Goal: Navigation & Orientation: Find specific page/section

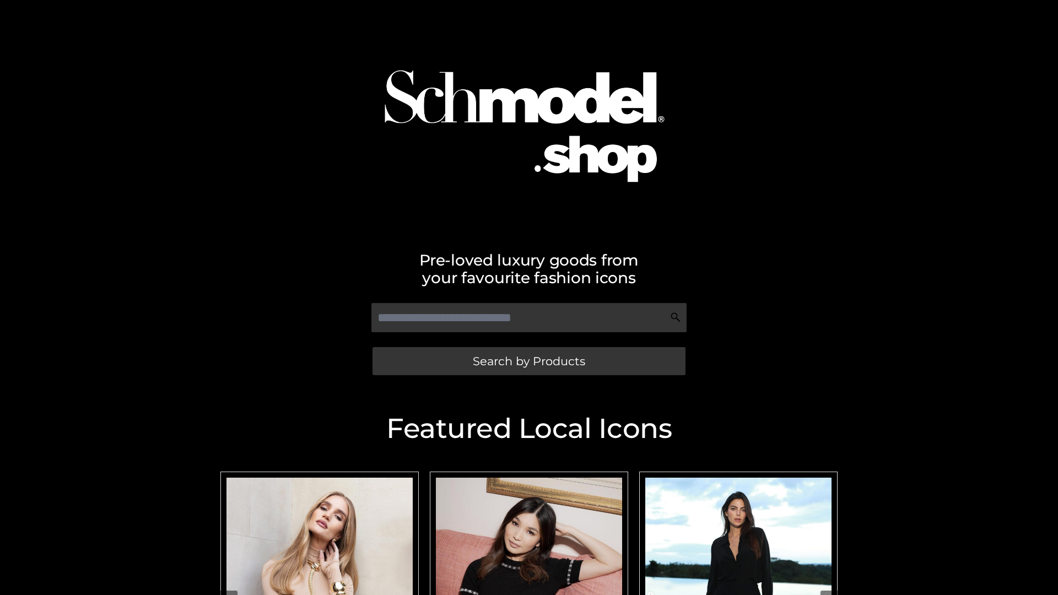
click at [528, 361] on span "Search by Products" at bounding box center [529, 361] width 112 height 12
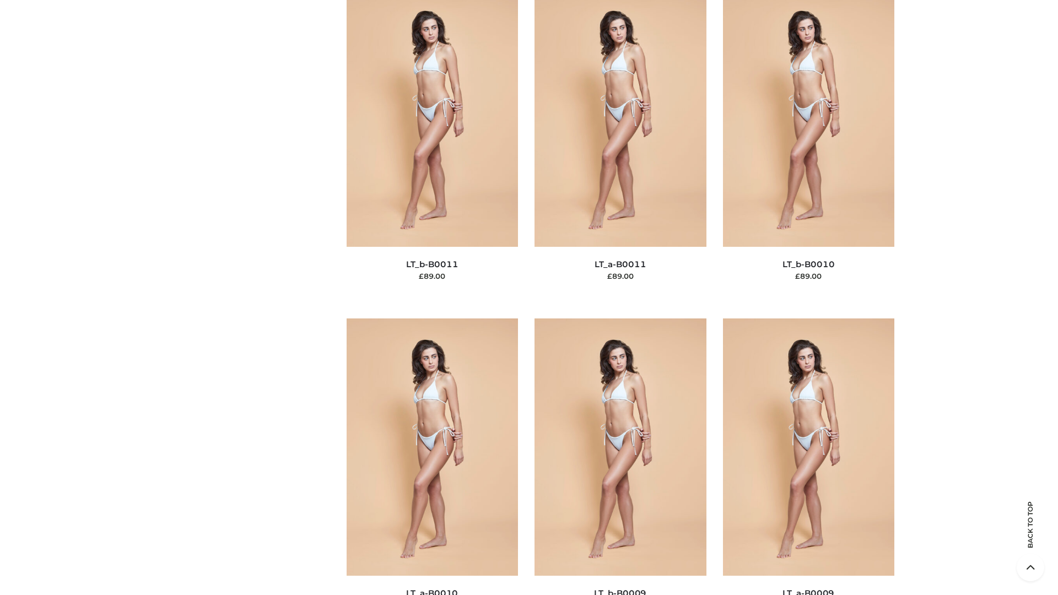
scroll to position [4947, 0]
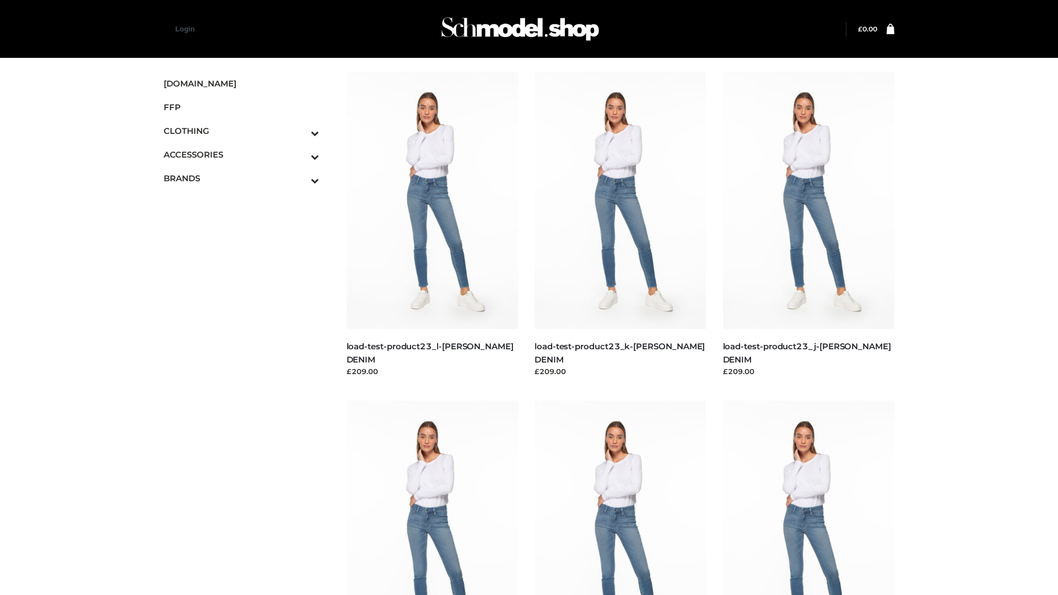
scroll to position [966, 0]
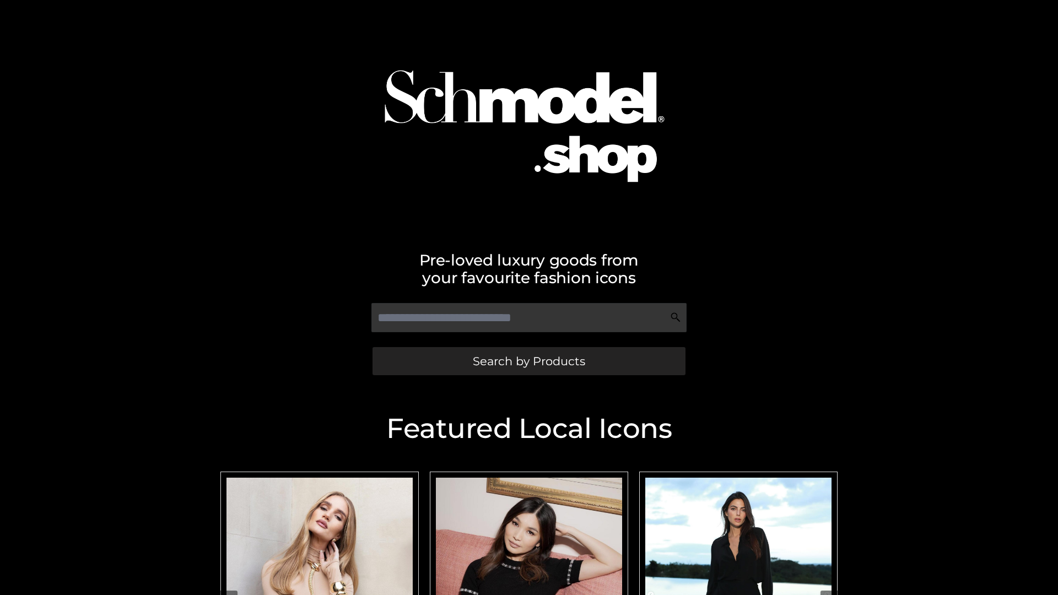
click at [528, 361] on span "Search by Products" at bounding box center [529, 361] width 112 height 12
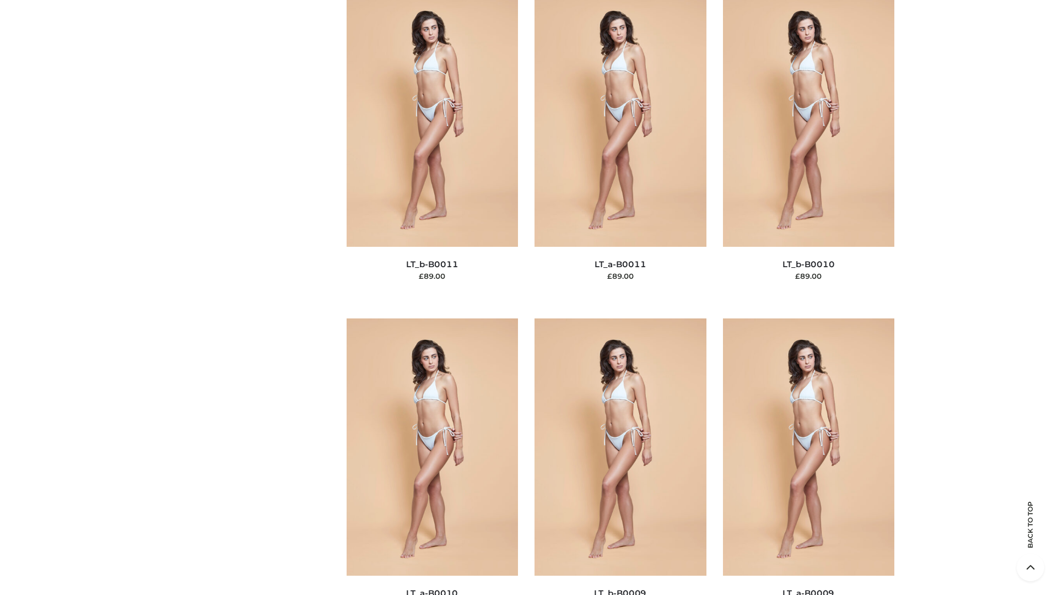
scroll to position [4947, 0]
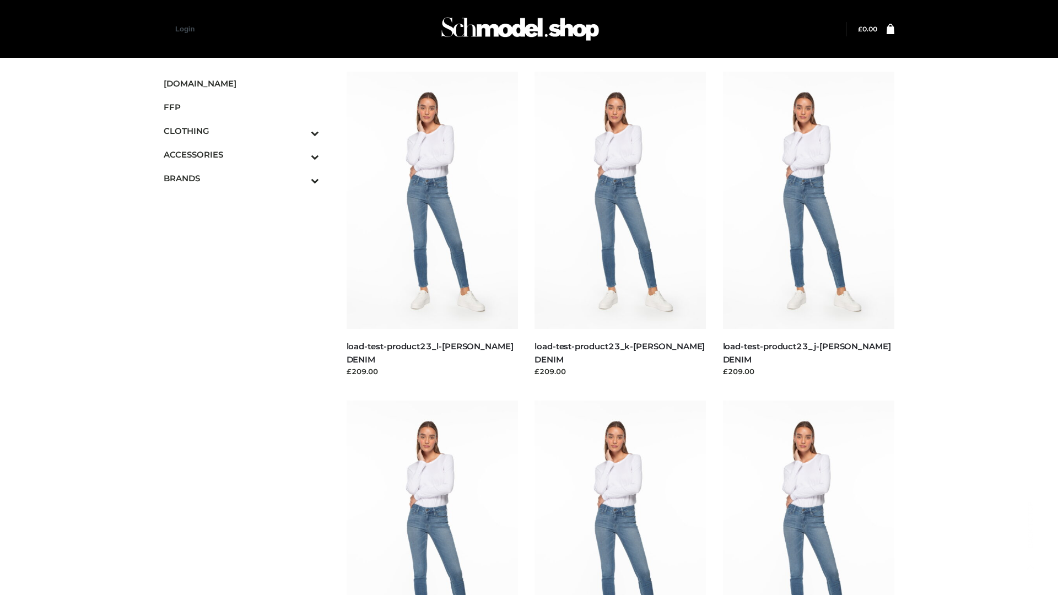
scroll to position [966, 0]
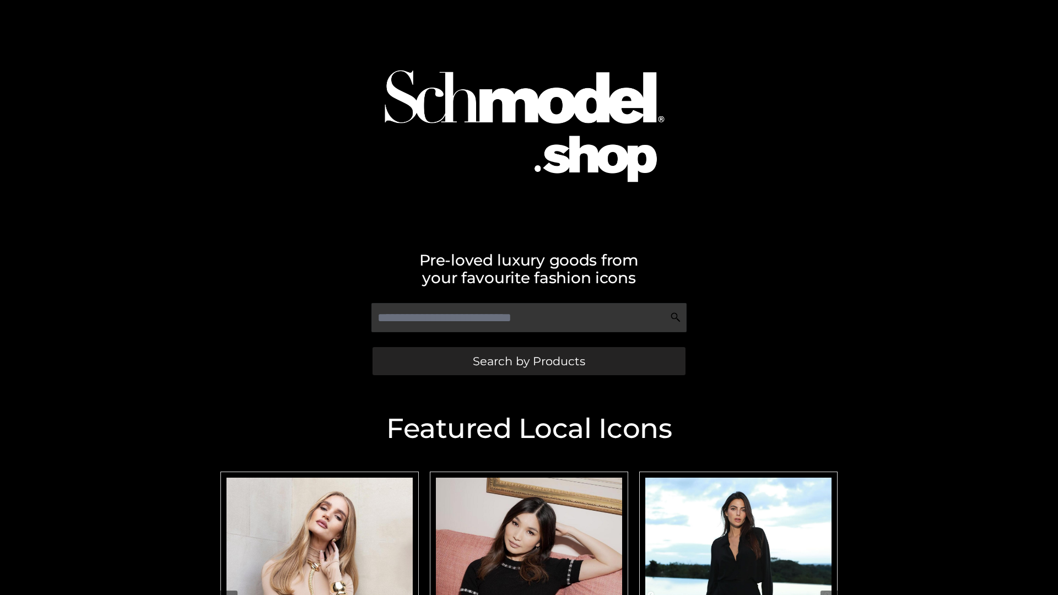
click at [528, 361] on span "Search by Products" at bounding box center [529, 361] width 112 height 12
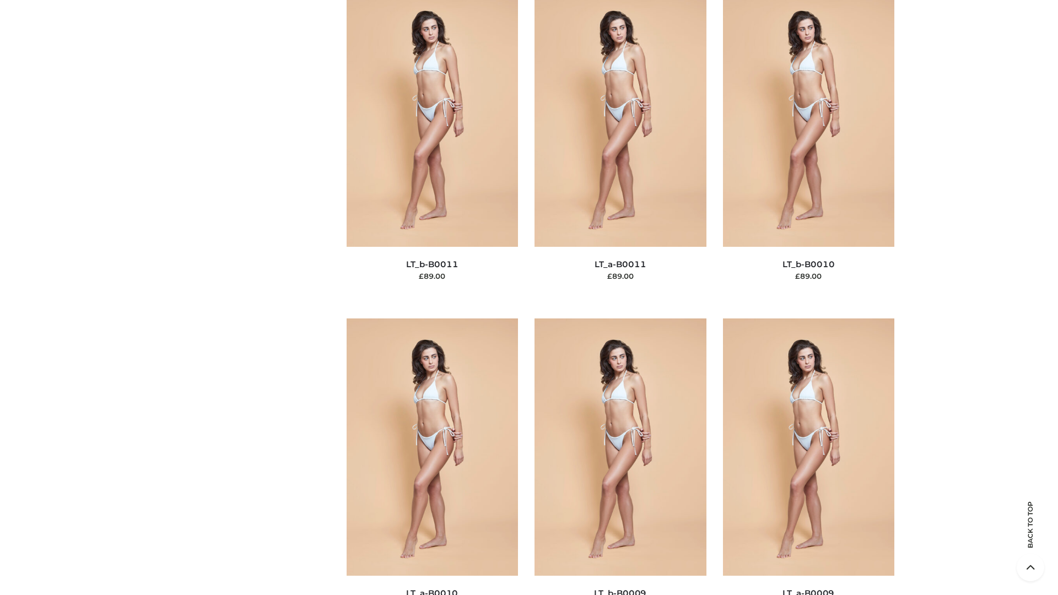
scroll to position [4947, 0]
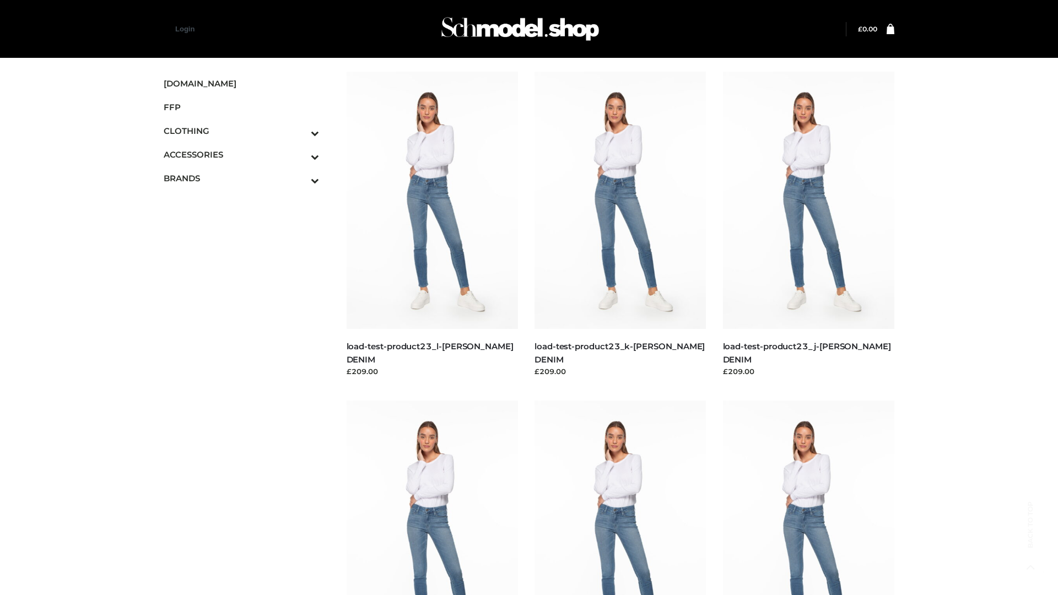
scroll to position [966, 0]
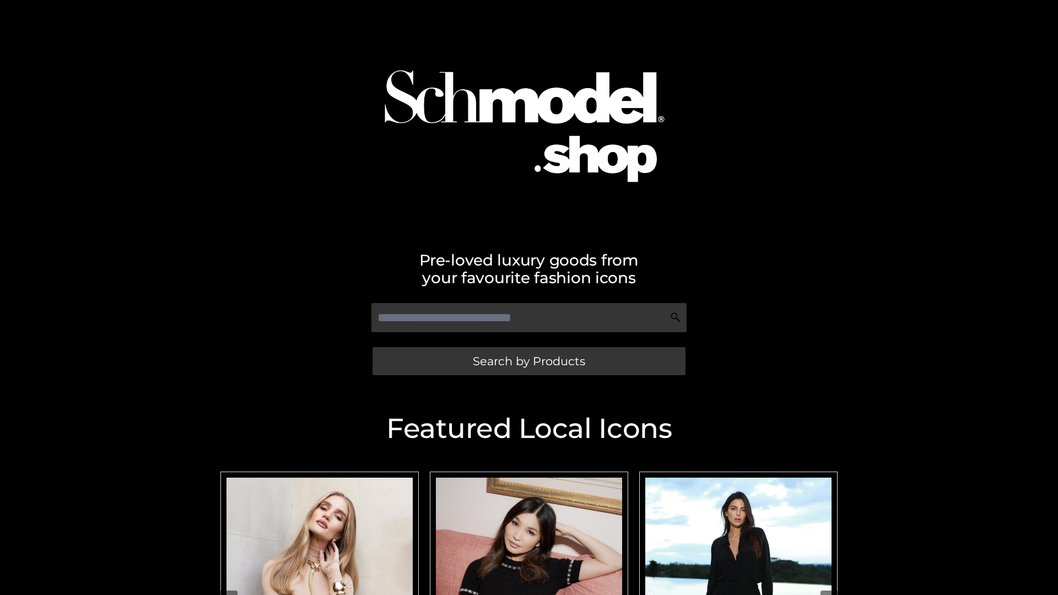
click at [528, 361] on span "Search by Products" at bounding box center [529, 361] width 112 height 12
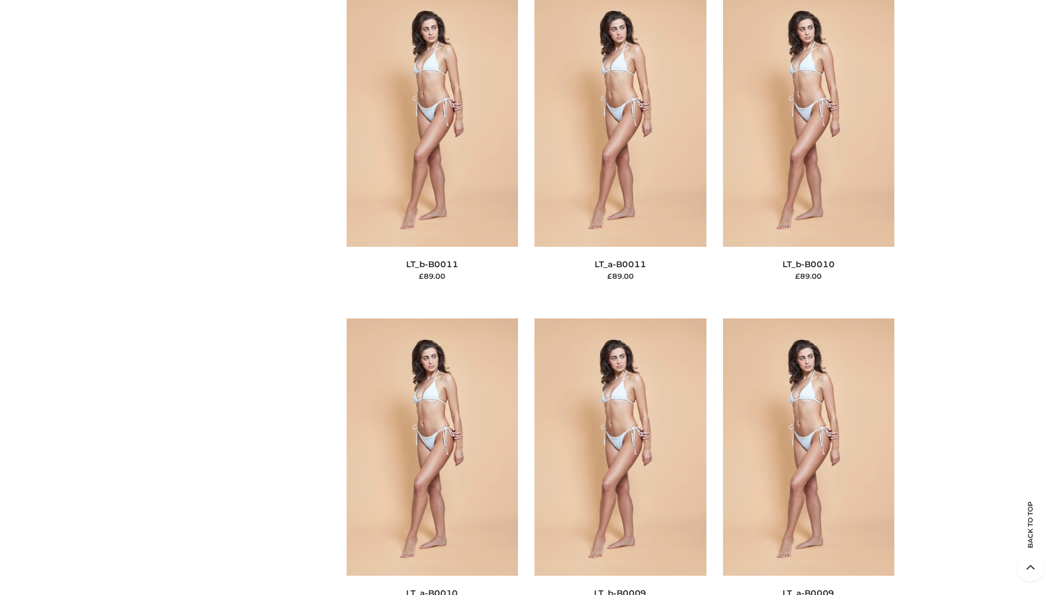
scroll to position [4947, 0]
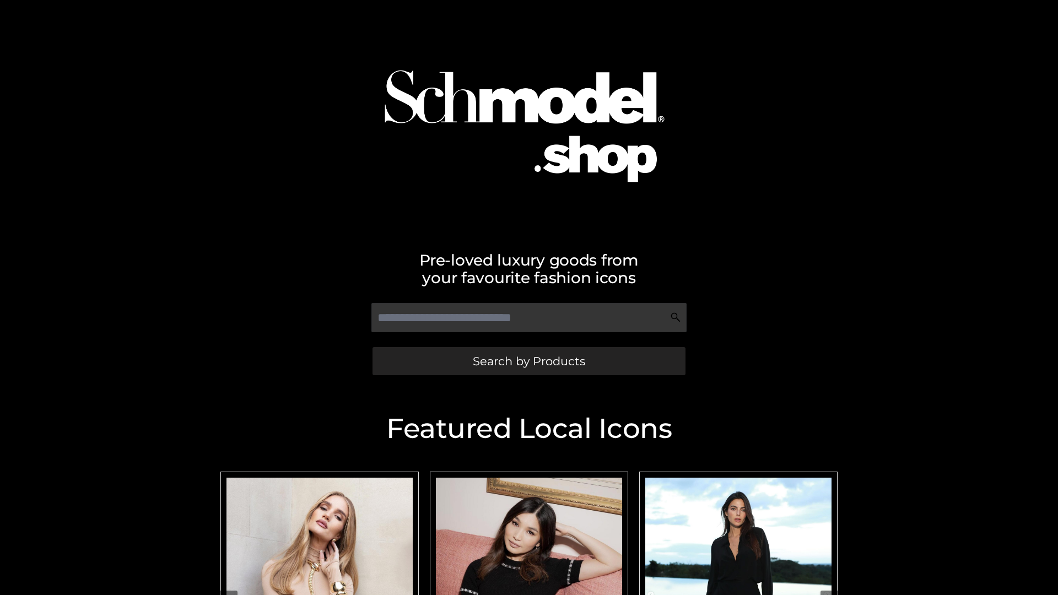
click at [528, 361] on span "Search by Products" at bounding box center [529, 361] width 112 height 12
